Goal: Information Seeking & Learning: Find specific page/section

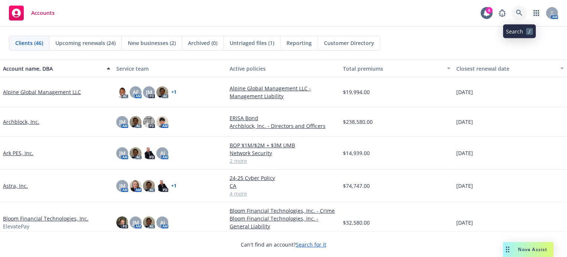
click at [517, 13] on icon at bounding box center [519, 13] width 6 height 6
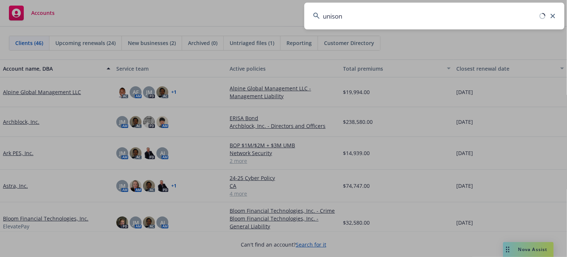
type input "unison"
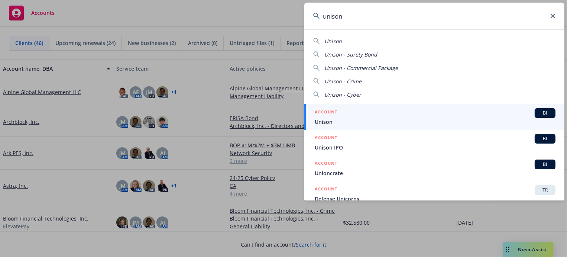
click at [520, 114] on div "ACCOUNT BI" at bounding box center [435, 113] width 241 height 10
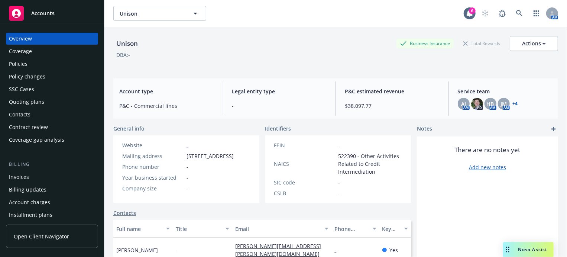
click at [25, 64] on div "Policies" at bounding box center [18, 64] width 19 height 12
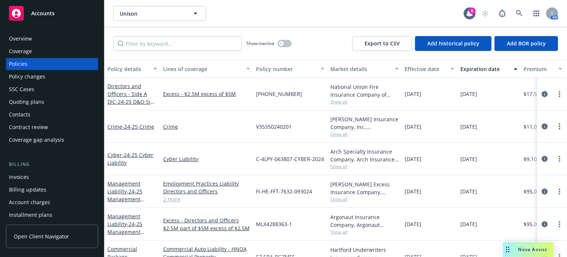
click at [129, 121] on div "Crime - 24-25 Crime" at bounding box center [132, 126] width 56 height 32
click at [129, 124] on span "- 24-25 Crime" at bounding box center [138, 126] width 32 height 7
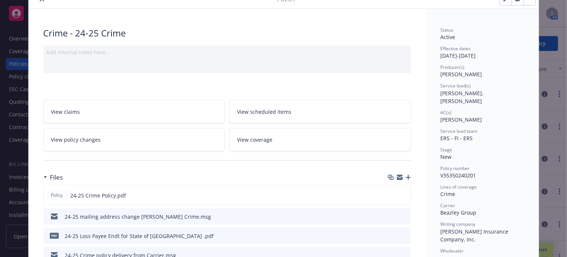
scroll to position [74, 0]
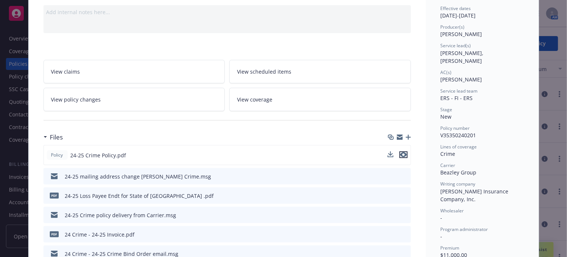
click at [400, 152] on icon "preview file" at bounding box center [403, 154] width 7 height 5
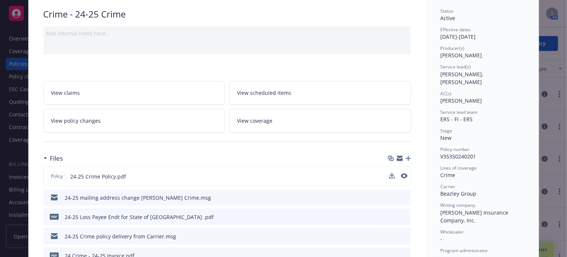
scroll to position [0, 0]
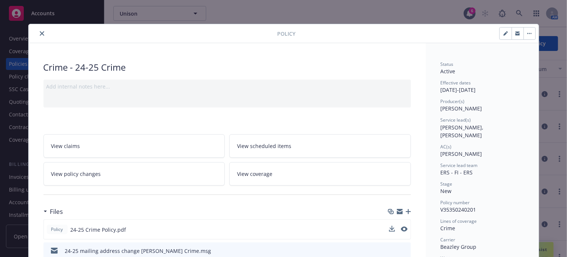
click at [40, 35] on icon "close" at bounding box center [42, 33] width 4 height 4
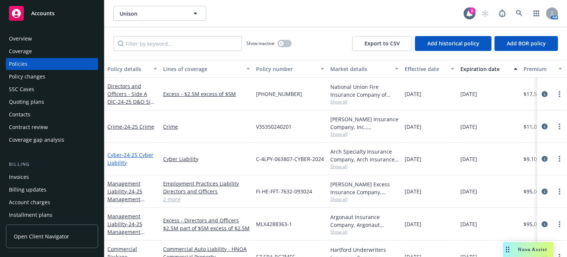
click at [126, 157] on span "- 24-25 Cyber Liability" at bounding box center [130, 158] width 46 height 15
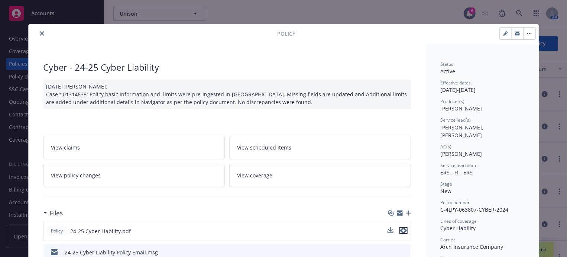
click at [402, 232] on icon "preview file" at bounding box center [403, 230] width 7 height 5
click at [42, 36] on button "close" at bounding box center [42, 33] width 9 height 9
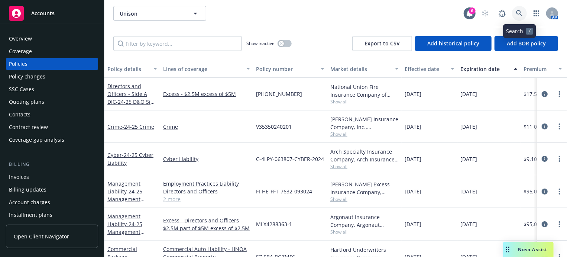
click at [521, 12] on icon at bounding box center [519, 13] width 7 height 7
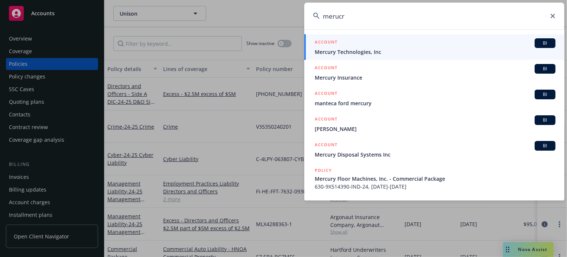
type input "merucr"
click at [455, 50] on span "Mercury Technologies, Inc" at bounding box center [435, 52] width 241 height 8
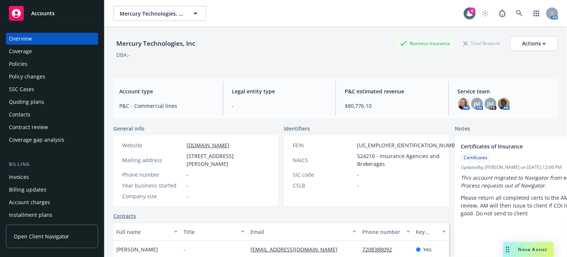
click at [20, 62] on div "Policies" at bounding box center [18, 64] width 19 height 12
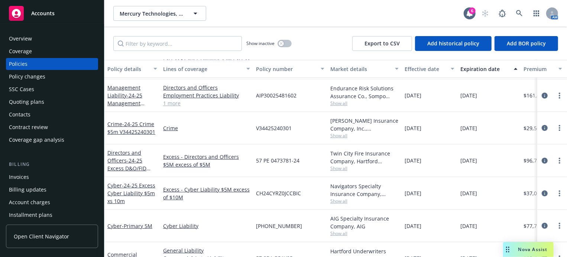
scroll to position [74, 0]
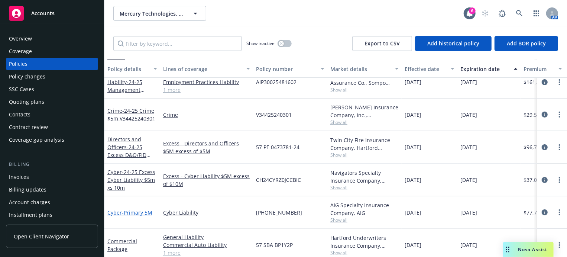
click at [131, 212] on span "- Primary 5M" at bounding box center [137, 212] width 30 height 7
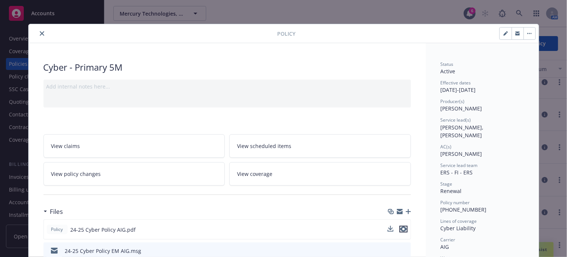
click at [400, 226] on icon "preview file" at bounding box center [403, 228] width 7 height 5
click at [40, 31] on icon "close" at bounding box center [42, 33] width 4 height 4
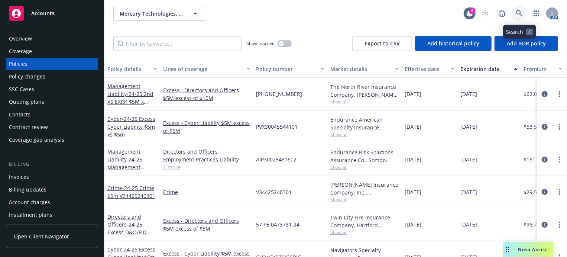
click at [519, 13] on icon at bounding box center [519, 13] width 6 height 6
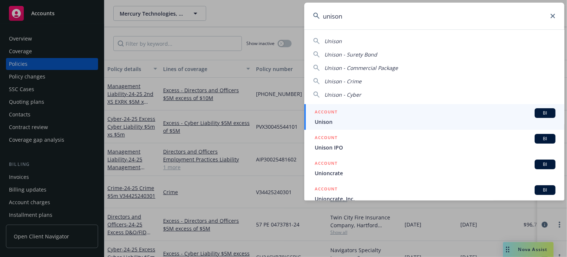
type input "unison"
click at [420, 121] on span "Unison" at bounding box center [435, 122] width 241 height 8
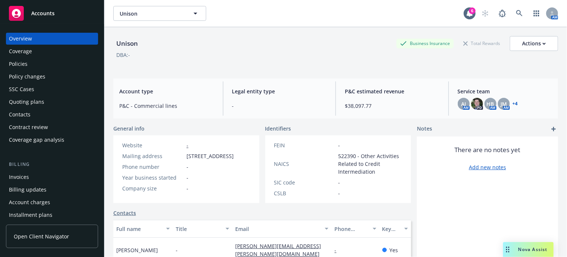
click at [20, 60] on div "Policies" at bounding box center [18, 64] width 19 height 12
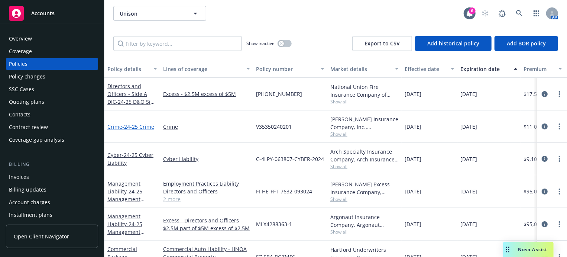
click at [121, 124] on link "Crime - 24-25 Crime" at bounding box center [130, 126] width 47 height 7
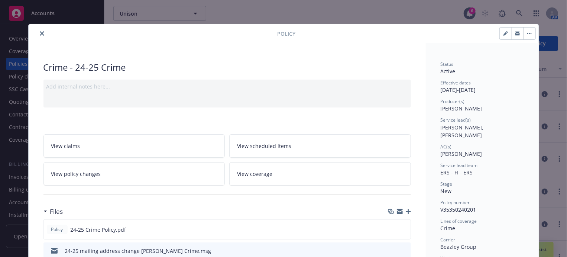
scroll to position [22, 0]
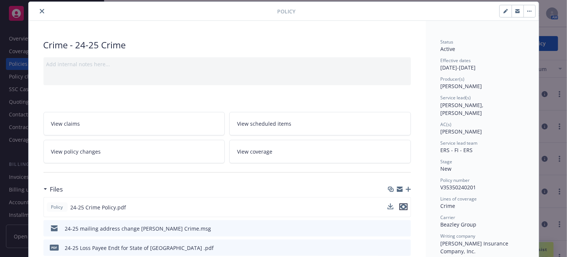
click at [400, 205] on icon "preview file" at bounding box center [403, 206] width 7 height 5
click at [40, 10] on icon "close" at bounding box center [42, 11] width 4 height 4
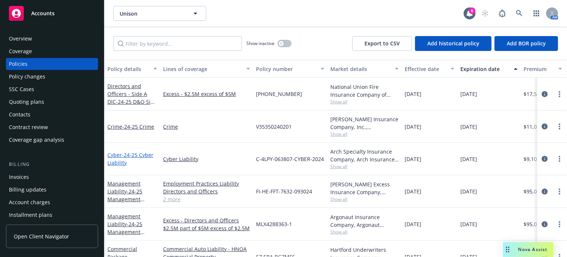
click at [118, 160] on span "- 24-25 Cyber Liability" at bounding box center [130, 158] width 46 height 15
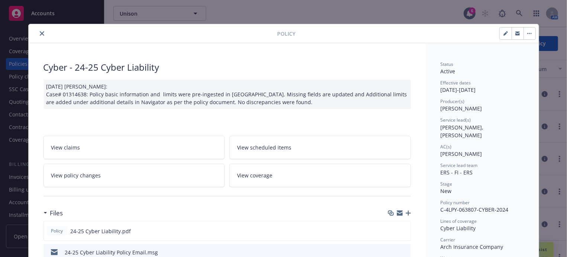
scroll to position [22, 0]
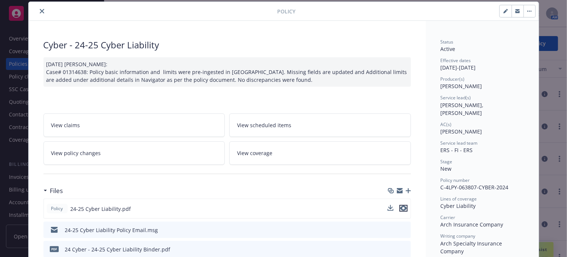
click at [401, 207] on icon "preview file" at bounding box center [403, 207] width 7 height 5
